Goal: Browse casually

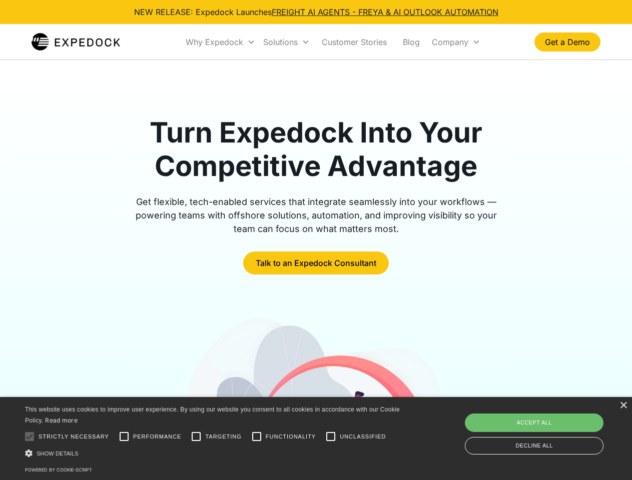
click at [221, 42] on div "Why Expedock" at bounding box center [215, 42] width 58 height 10
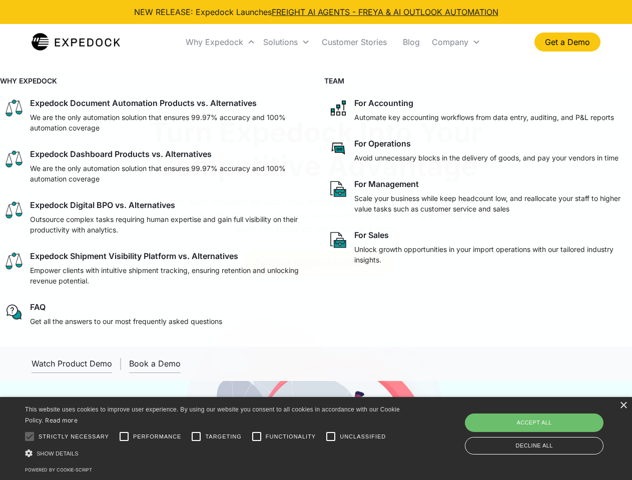
click at [286, 42] on div "Solutions" at bounding box center [280, 42] width 35 height 10
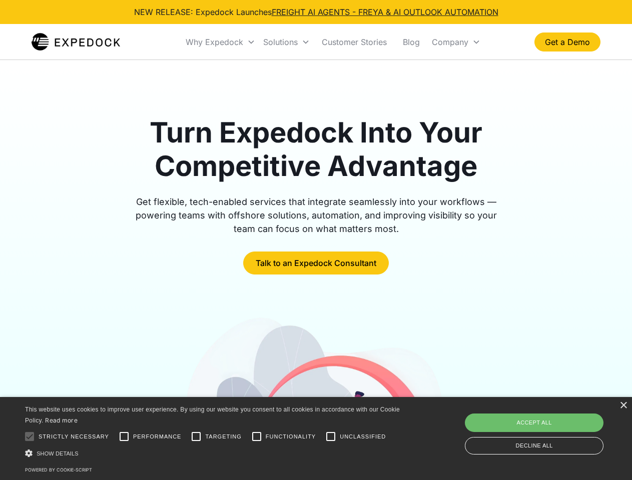
click at [456, 42] on div "Company" at bounding box center [450, 42] width 37 height 10
click at [30, 437] on div at bounding box center [30, 437] width 20 height 20
click at [124, 437] on input "Performance" at bounding box center [124, 437] width 20 height 20
checkbox input "true"
click at [196, 437] on input "Targeting" at bounding box center [196, 437] width 20 height 20
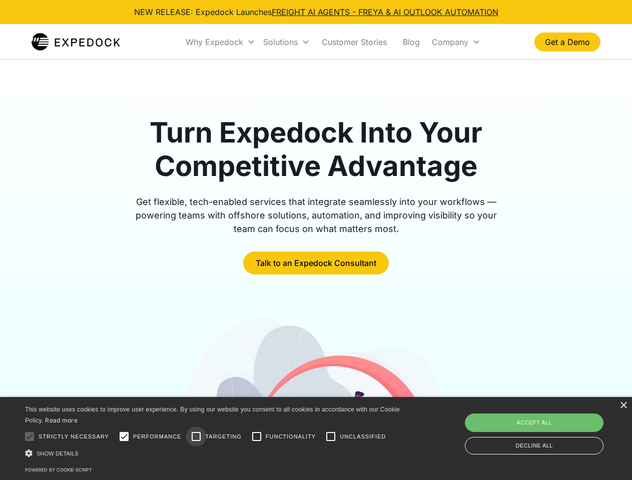
checkbox input "true"
click at [257, 437] on input "Functionality" at bounding box center [257, 437] width 20 height 20
checkbox input "true"
click at [331, 437] on input "Unclassified" at bounding box center [331, 437] width 20 height 20
checkbox input "true"
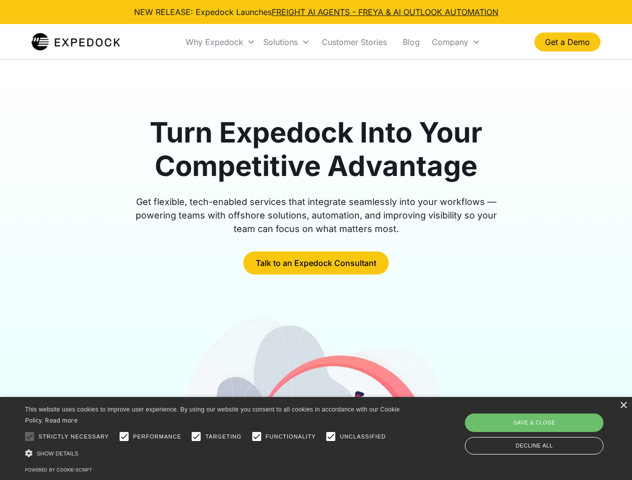
click at [214, 453] on div "Show details Hide details" at bounding box center [214, 453] width 378 height 11
